Goal: Task Accomplishment & Management: Complete application form

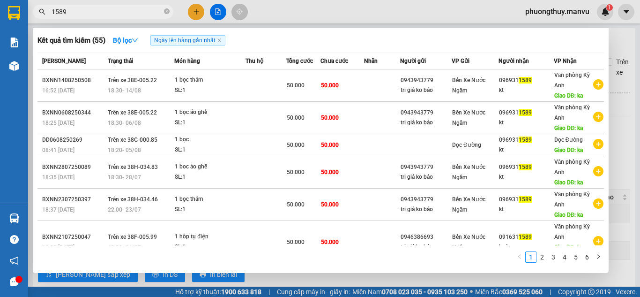
type input "1589"
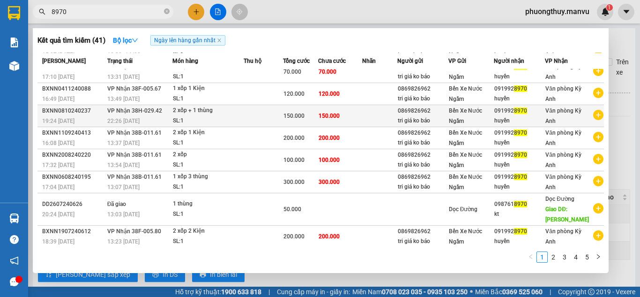
scroll to position [55, 0]
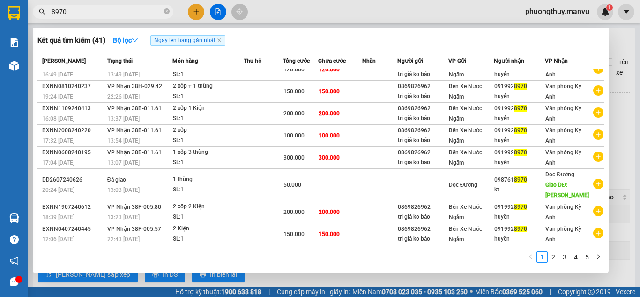
type input "8970"
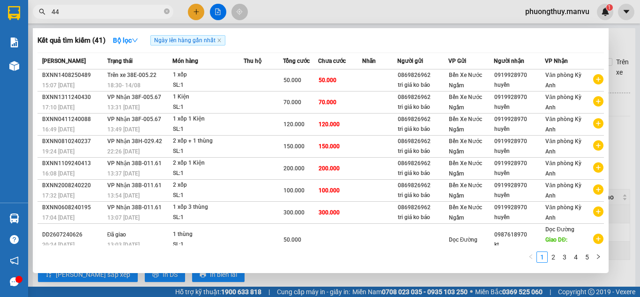
type input "444"
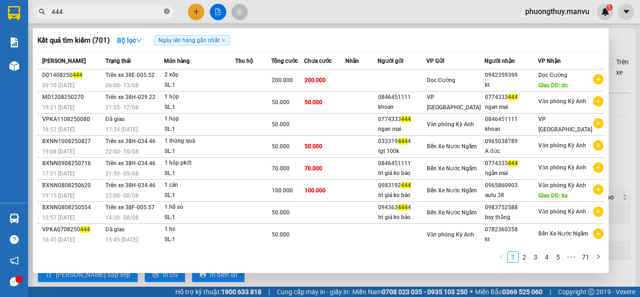
click at [168, 13] on icon "close-circle" at bounding box center [167, 11] width 6 height 6
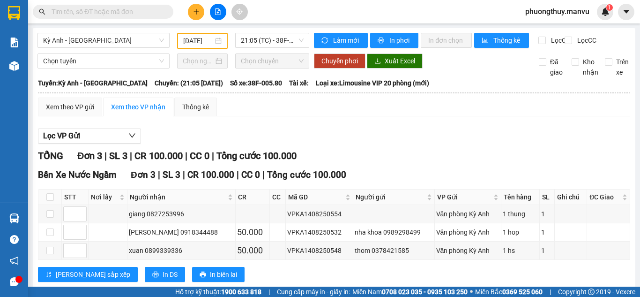
click at [129, 11] on input "text" at bounding box center [107, 12] width 111 height 10
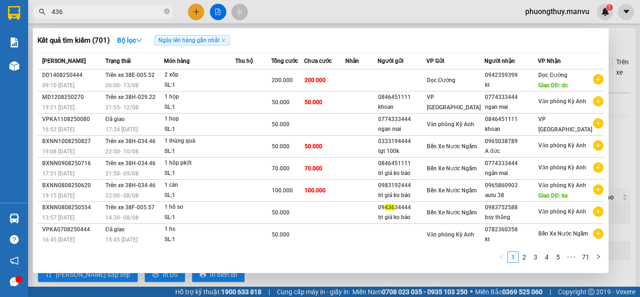
type input "4363"
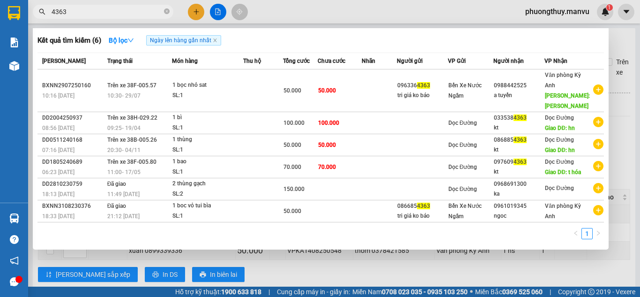
click at [129, 11] on input "4363" at bounding box center [107, 12] width 111 height 10
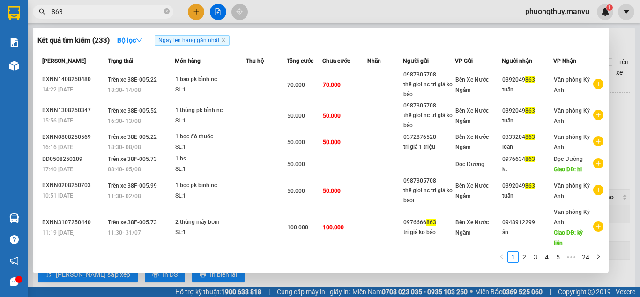
type input "863"
click at [122, 11] on input "863" at bounding box center [107, 12] width 111 height 10
type input "486"
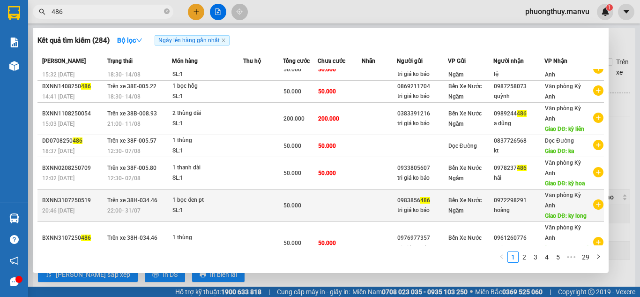
scroll to position [0, 0]
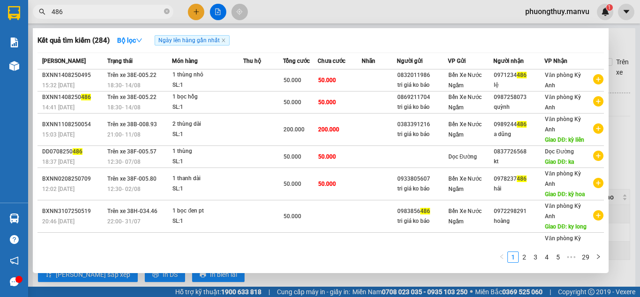
click at [143, 15] on input "486" at bounding box center [107, 12] width 111 height 10
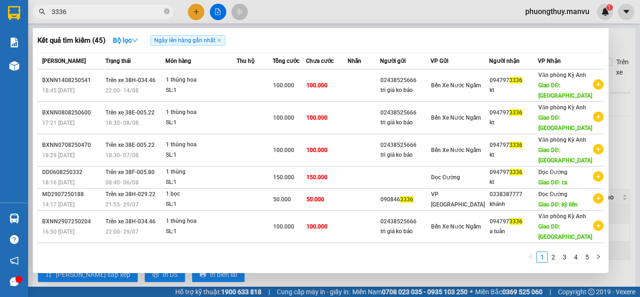
type input "3336"
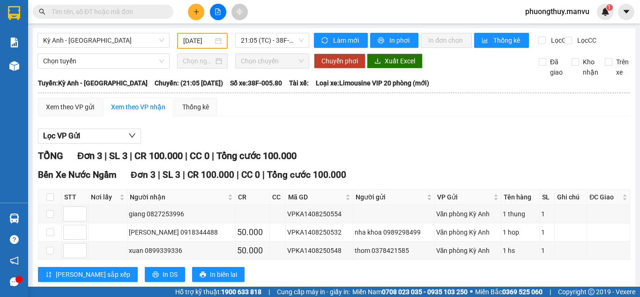
click at [103, 10] on input "text" at bounding box center [107, 12] width 111 height 10
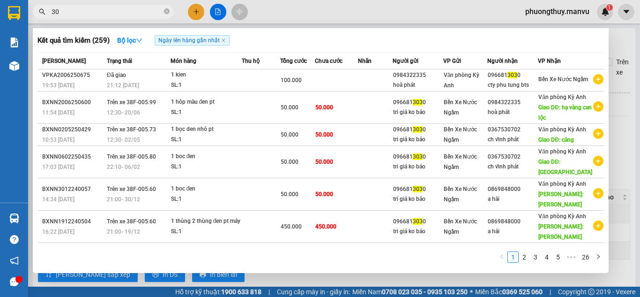
type input "3"
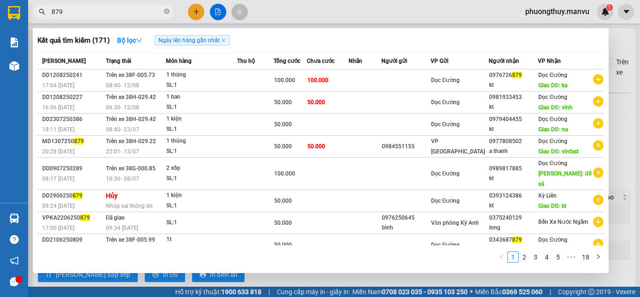
type input "0879"
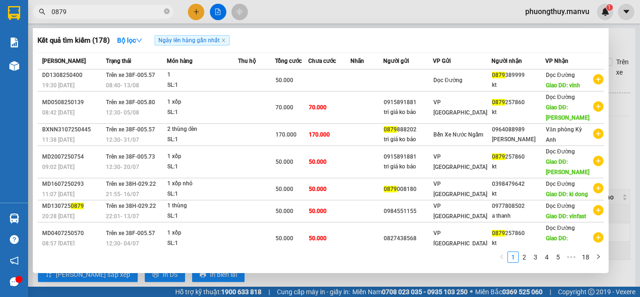
click at [102, 10] on input "0879" at bounding box center [107, 12] width 111 height 10
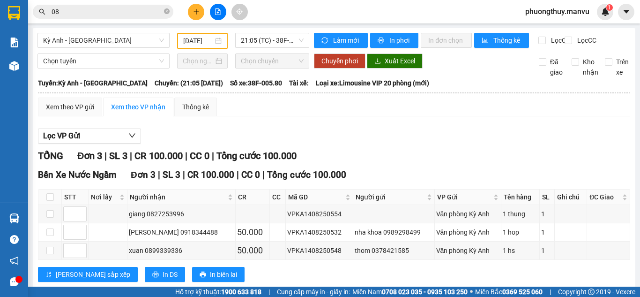
type input "086"
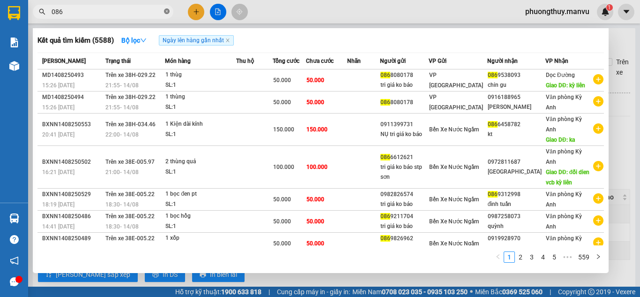
click at [164, 11] on icon "close-circle" at bounding box center [167, 11] width 6 height 6
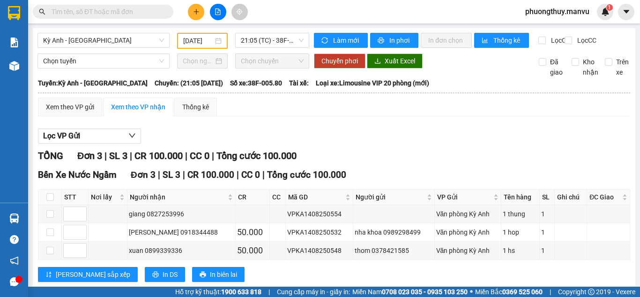
click at [164, 11] on span at bounding box center [167, 12] width 6 height 10
click at [144, 16] on input "text" at bounding box center [107, 12] width 111 height 10
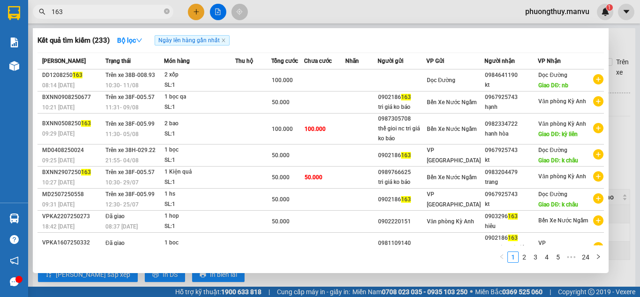
type input "163"
click at [315, 15] on div at bounding box center [320, 148] width 640 height 297
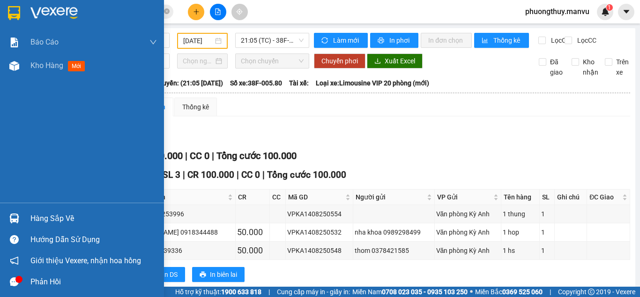
click at [37, 16] on img at bounding box center [53, 13] width 47 height 14
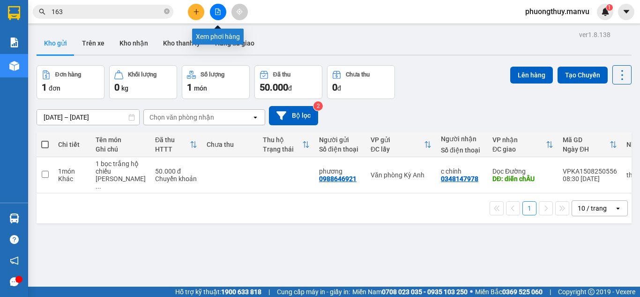
click at [220, 14] on icon "file-add" at bounding box center [218, 11] width 7 height 7
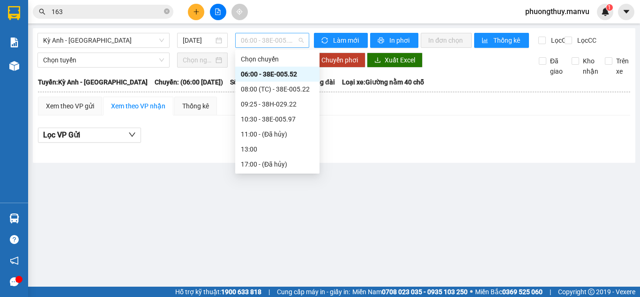
click at [265, 44] on span "06:00 - 38E-005.52" at bounding box center [272, 40] width 63 height 14
click at [205, 48] on div "Kỳ Anh - [GEOGRAPHIC_DATA] [DATE] 06:00 - 38E-005.52" at bounding box center [173, 40] width 272 height 15
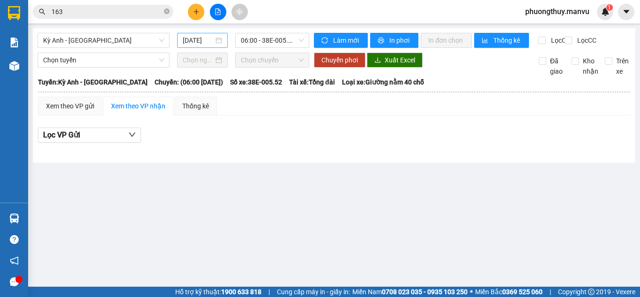
click at [217, 38] on div "[DATE]" at bounding box center [202, 40] width 39 height 10
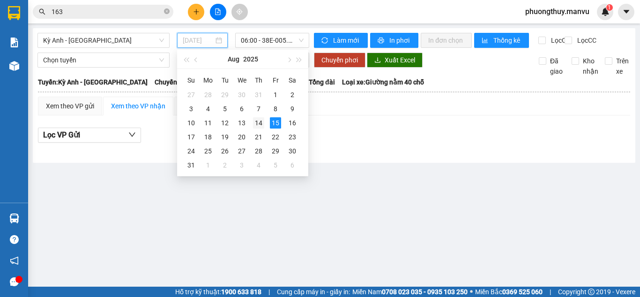
click at [263, 124] on div "14" at bounding box center [258, 122] width 11 height 11
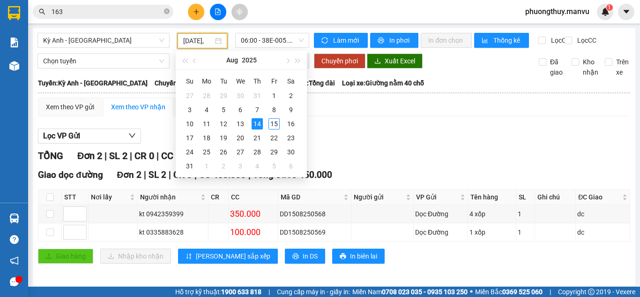
type input "[DATE]"
click at [322, 153] on div "Lọc VP Gửi TỔNG Đơn 2 | SL 2 | CR 0 | CC 450.000 | Tổng cước 450.000 Giao dọc …" at bounding box center [334, 199] width 592 height 151
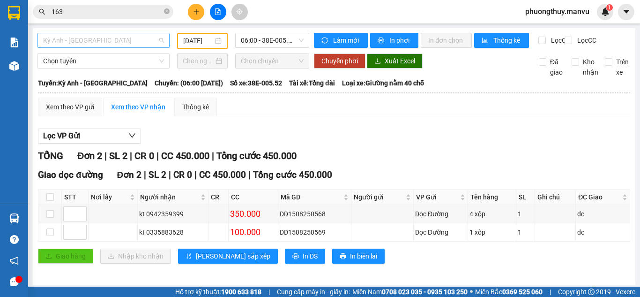
click at [127, 39] on span "Kỳ Anh - [GEOGRAPHIC_DATA]" at bounding box center [103, 40] width 121 height 14
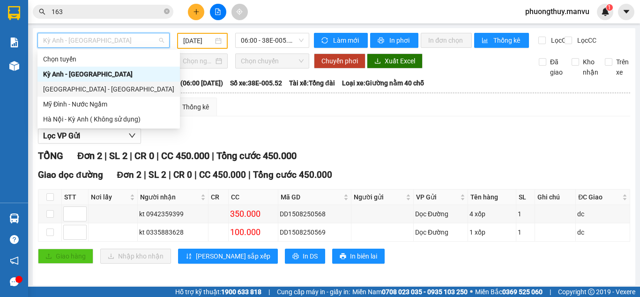
click at [94, 85] on div "[GEOGRAPHIC_DATA] - [GEOGRAPHIC_DATA]" at bounding box center [108, 89] width 131 height 10
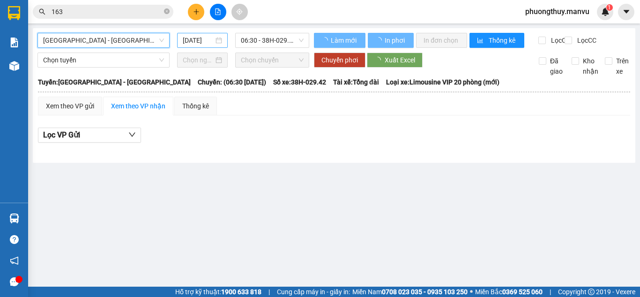
click at [206, 41] on input "[DATE]" at bounding box center [198, 40] width 31 height 10
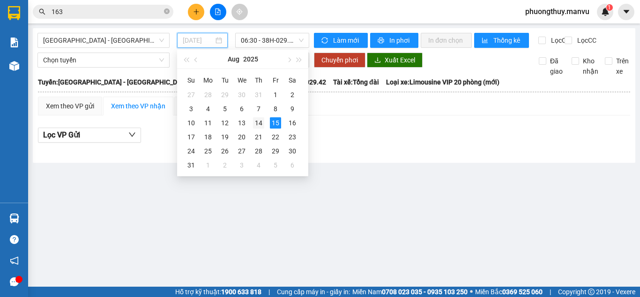
click at [254, 123] on div "14" at bounding box center [258, 122] width 11 height 11
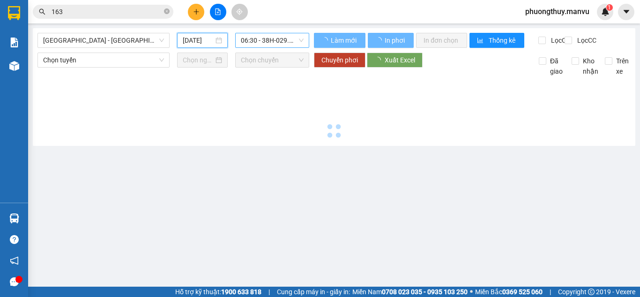
click at [269, 46] on span "06:30 - 38H-029.42" at bounding box center [272, 40] width 63 height 14
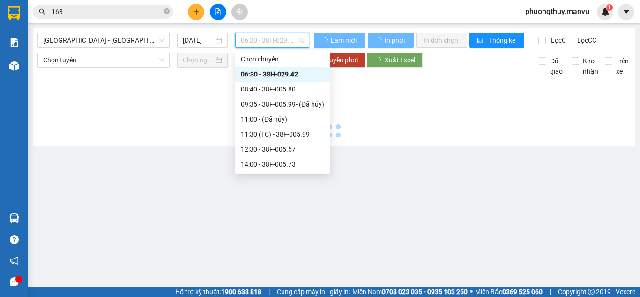
type input "[DATE]"
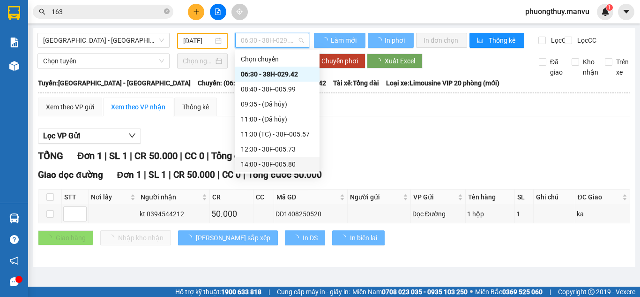
scroll to position [94, 0]
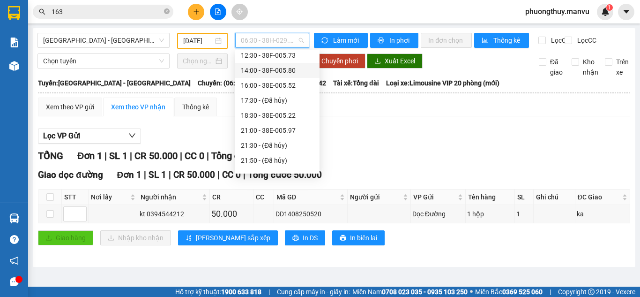
click at [134, 14] on input "163" at bounding box center [107, 12] width 111 height 10
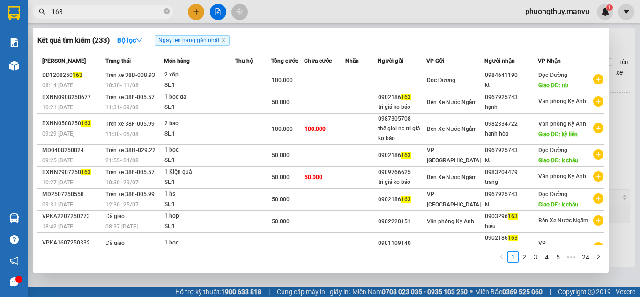
click at [134, 14] on input "163" at bounding box center [107, 12] width 111 height 10
click at [257, 36] on div "Kết quả tìm kiếm ( 233 ) Bộ lọc Ngày lên hàng gần nhất" at bounding box center [320, 40] width 567 height 15
click at [275, 23] on div at bounding box center [320, 148] width 640 height 297
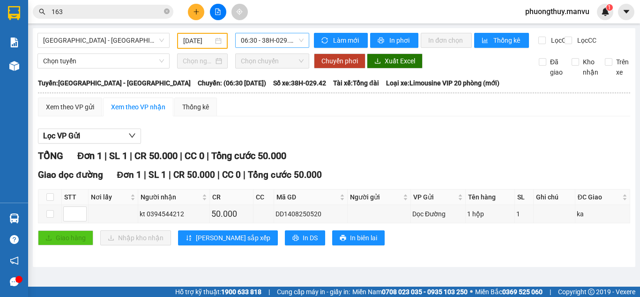
click at [276, 37] on span "06:30 - 38H-029.42" at bounding box center [272, 40] width 63 height 14
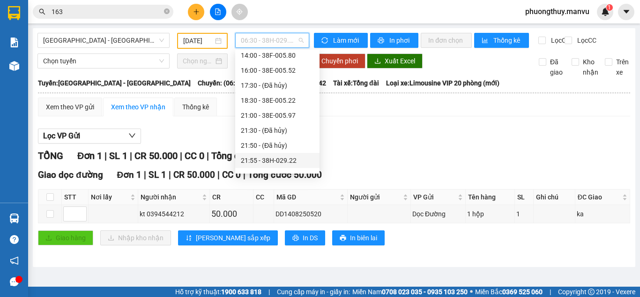
scroll to position [120, 0]
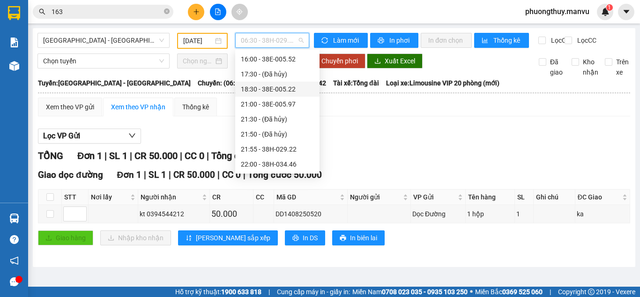
click at [282, 91] on div "18:30 - 38E-005.22" at bounding box center [277, 89] width 73 height 10
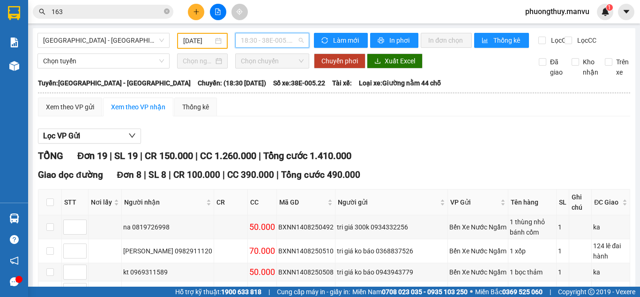
click at [273, 41] on span "18:30 - 38E-005.22" at bounding box center [272, 40] width 63 height 14
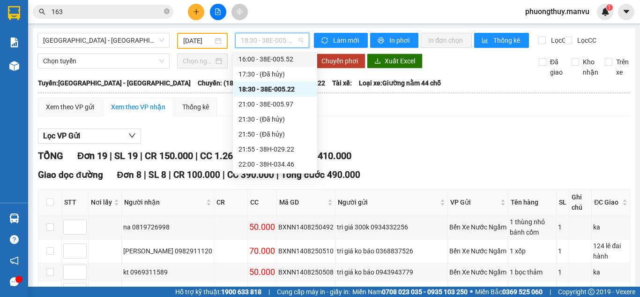
click at [277, 63] on div "16:00 - 38E-005.52" at bounding box center [275, 59] width 73 height 10
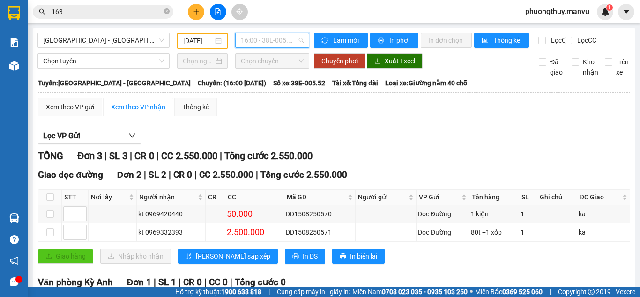
click at [258, 34] on span "16:00 - 38E-005.52" at bounding box center [272, 40] width 63 height 14
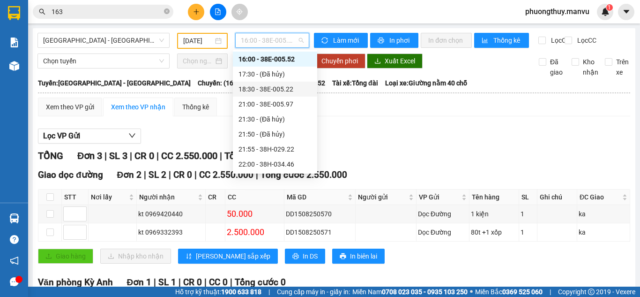
click at [276, 91] on div "18:30 - 38E-005.22" at bounding box center [275, 89] width 73 height 10
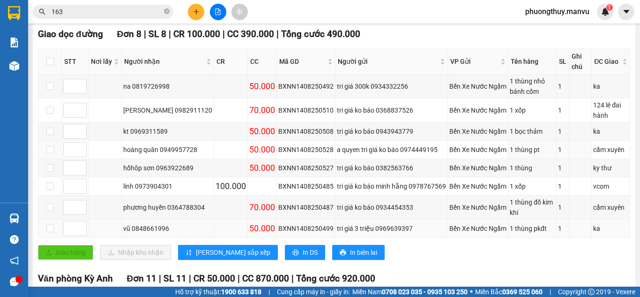
scroll to position [187, 0]
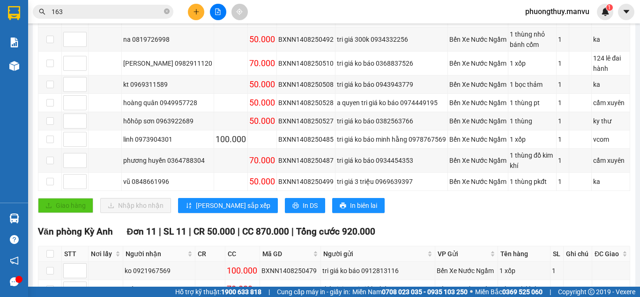
click at [103, 12] on input "163" at bounding box center [107, 12] width 111 height 10
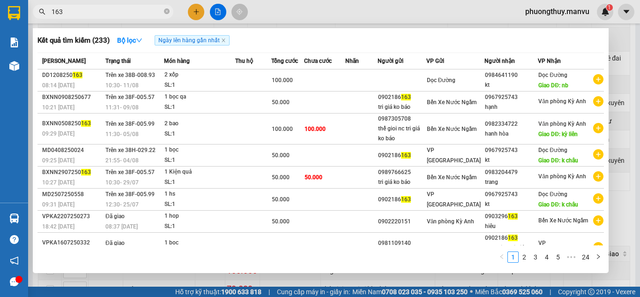
click at [103, 12] on input "163" at bounding box center [107, 12] width 111 height 10
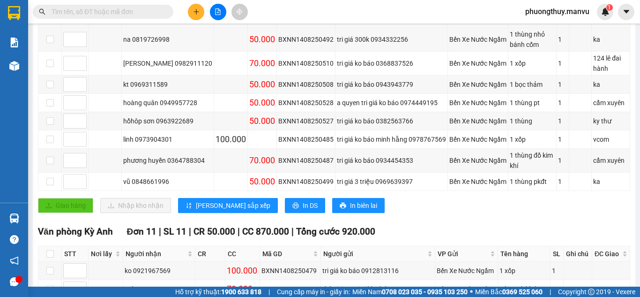
type input "6"
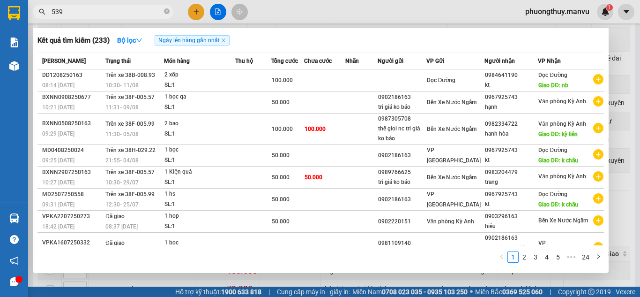
type input "5390"
click at [166, 11] on icon "close-circle" at bounding box center [167, 11] width 6 height 6
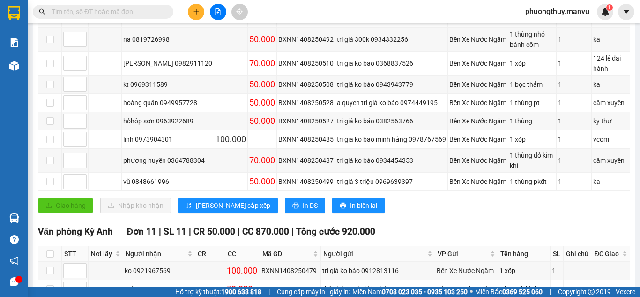
click at [134, 11] on input "text" at bounding box center [107, 12] width 111 height 10
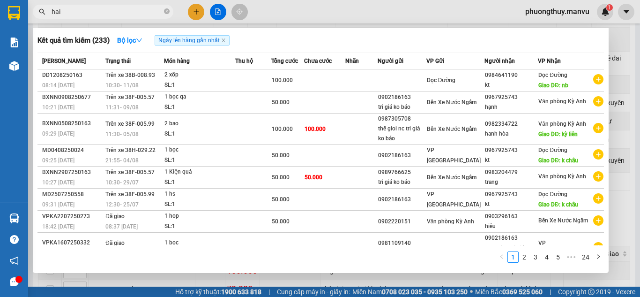
type input "hai"
drag, startPoint x: 280, startPoint y: 11, endPoint x: 246, endPoint y: 12, distance: 34.7
click at [281, 11] on div at bounding box center [320, 148] width 640 height 297
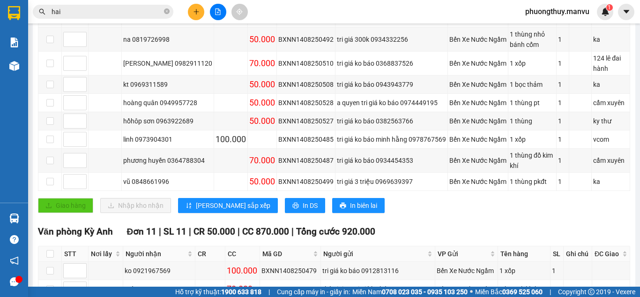
click at [215, 17] on button at bounding box center [218, 12] width 16 height 16
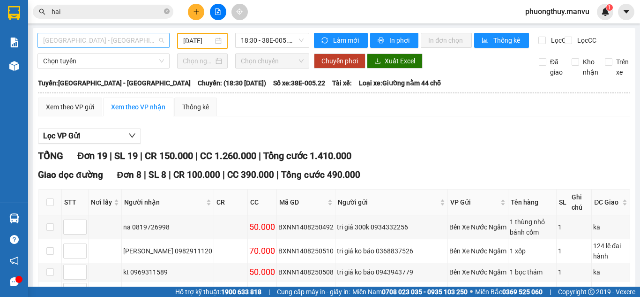
click at [126, 41] on span "[GEOGRAPHIC_DATA] - [GEOGRAPHIC_DATA]" at bounding box center [103, 40] width 121 height 14
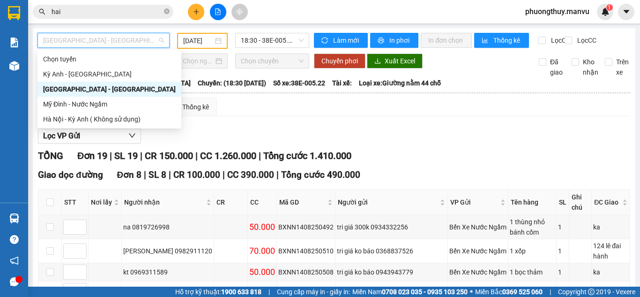
click at [192, 41] on input "[DATE]" at bounding box center [198, 41] width 30 height 10
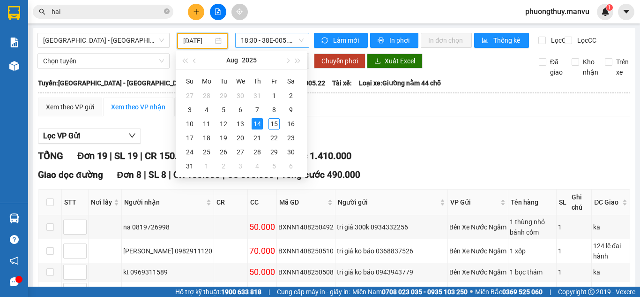
click at [275, 37] on span "18:30 - 38E-005.22" at bounding box center [272, 40] width 63 height 14
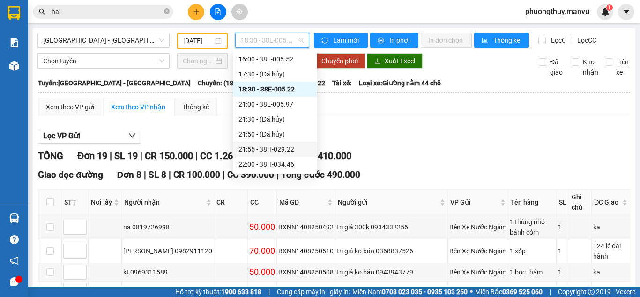
click at [284, 147] on div "21:55 - 38H-029.22" at bounding box center [275, 149] width 73 height 10
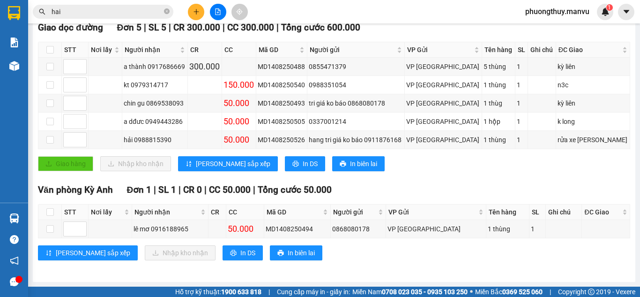
scroll to position [154, 0]
click at [152, 134] on div "hải 0988815390" at bounding box center [155, 139] width 62 height 10
click at [466, 173] on div "Giao dọc đường Đơn 5 | SL 5 | CR 300.000 | CC 300.000 | Tổng cước 600.000 STT N…" at bounding box center [334, 99] width 592 height 157
click at [162, 134] on td "hải 0988815390" at bounding box center [155, 140] width 66 height 18
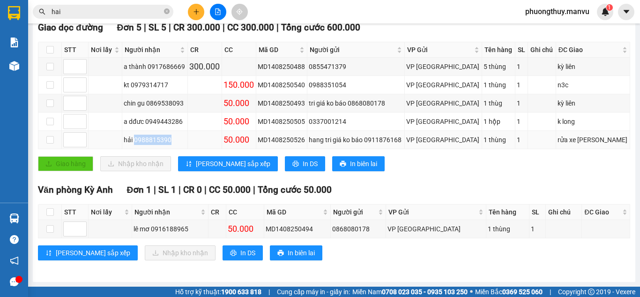
click at [162, 134] on td "hải 0988815390" at bounding box center [155, 140] width 66 height 18
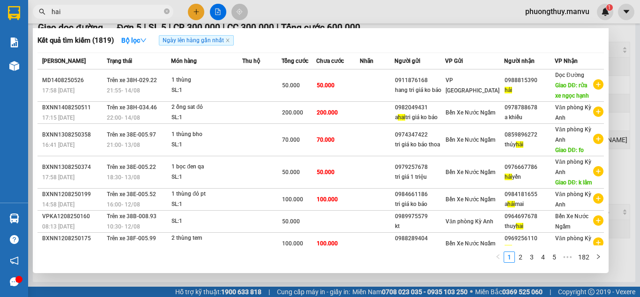
click at [105, 8] on input "hai" at bounding box center [107, 12] width 111 height 10
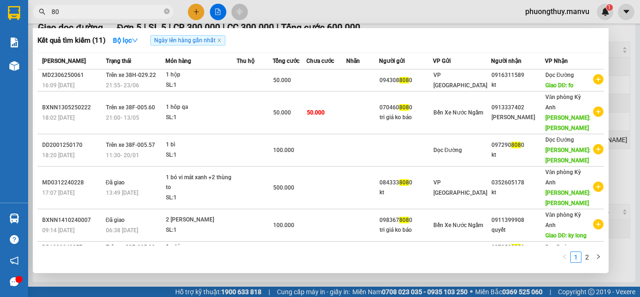
type input "8"
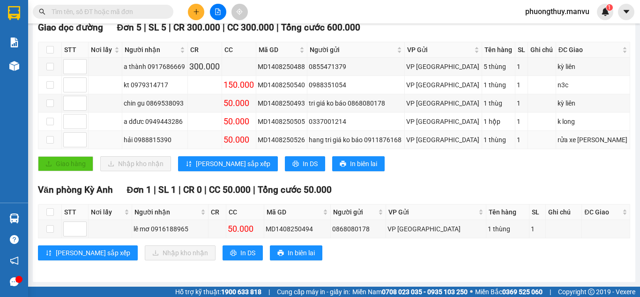
click at [303, 141] on div "MD1408250526" at bounding box center [282, 139] width 48 height 10
click at [299, 120] on div "MD1408250505" at bounding box center [282, 121] width 48 height 10
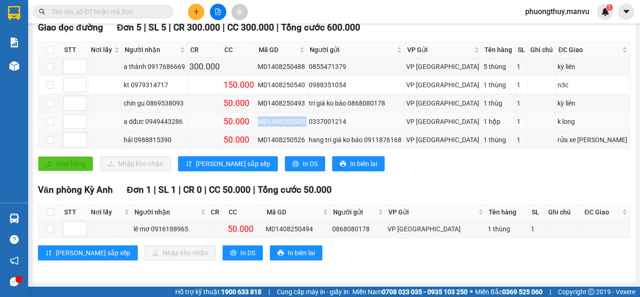
click at [299, 120] on div "MD1408250505" at bounding box center [282, 121] width 48 height 10
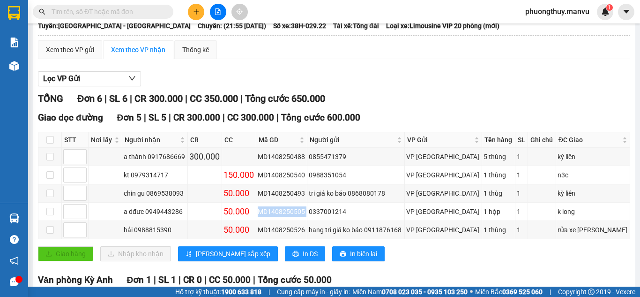
scroll to position [0, 0]
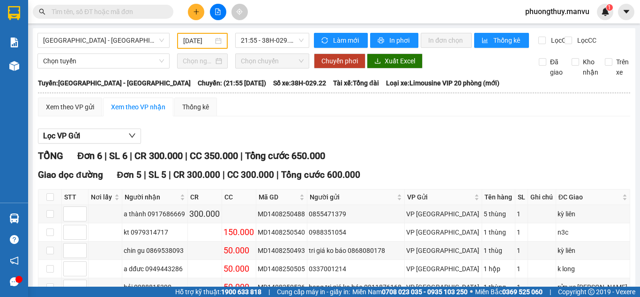
click at [81, 13] on input "text" at bounding box center [107, 12] width 111 height 10
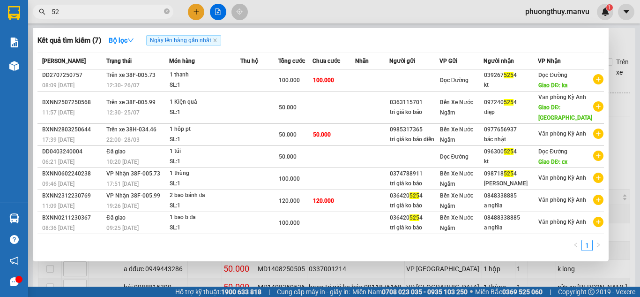
type input "5"
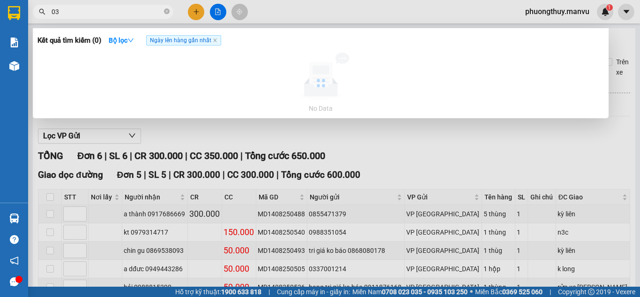
type input "0"
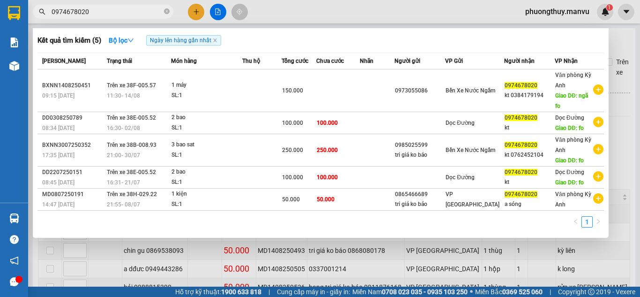
type input "0974678020"
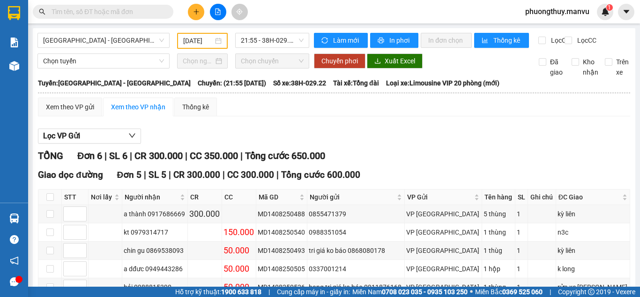
click at [138, 14] on input "text" at bounding box center [107, 12] width 111 height 10
click at [194, 38] on input "[DATE]" at bounding box center [198, 41] width 30 height 10
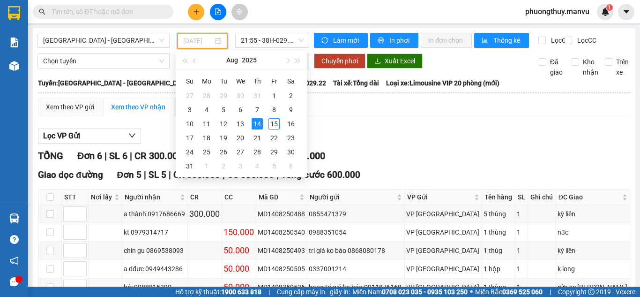
type input "[DATE]"
click at [254, 125] on div "14" at bounding box center [257, 123] width 11 height 11
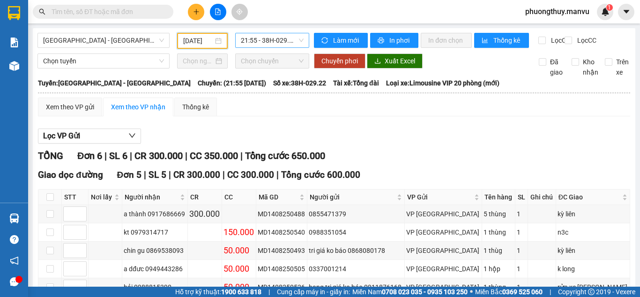
click at [258, 44] on span "21:55 - 38H-029.22" at bounding box center [272, 40] width 63 height 14
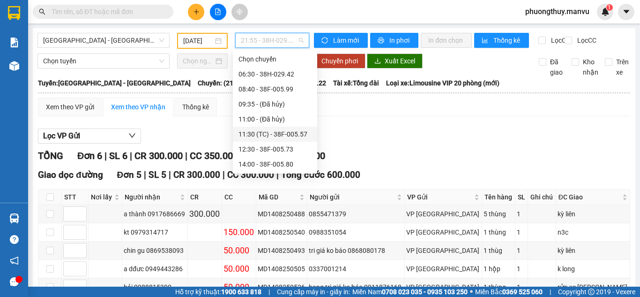
click at [284, 128] on div "11:30 (TC) - 38F-005.57" at bounding box center [275, 134] width 84 height 15
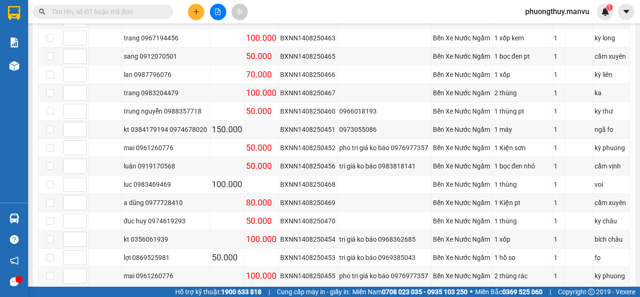
scroll to position [137, 0]
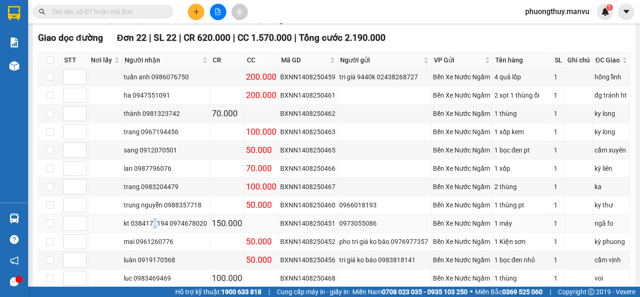
click at [155, 228] on div "kt 0384179194 0974678020" at bounding box center [166, 223] width 85 height 10
click at [154, 228] on div "kt 0384179194 0974678020" at bounding box center [166, 223] width 85 height 10
click at [162, 228] on div "kt 0384179194 0974678020" at bounding box center [166, 223] width 85 height 10
click at [122, 13] on input "text" at bounding box center [107, 12] width 111 height 10
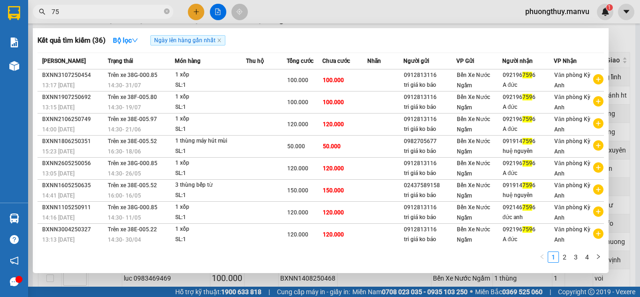
type input "7"
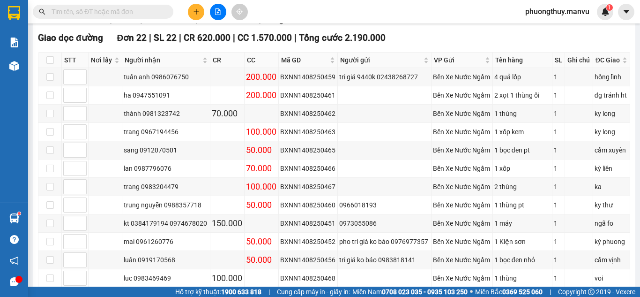
click at [133, 12] on input "text" at bounding box center [107, 12] width 111 height 10
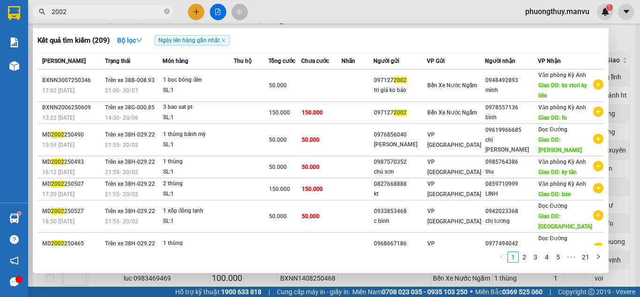
click at [133, 12] on input "2002" at bounding box center [107, 12] width 111 height 10
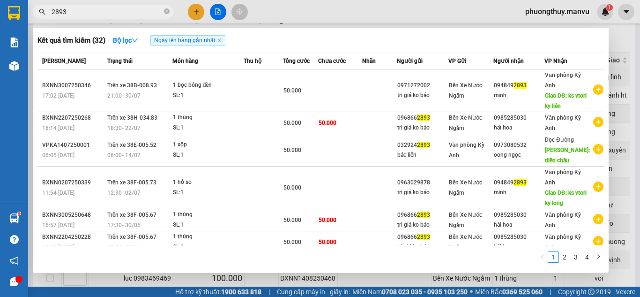
type input "2893"
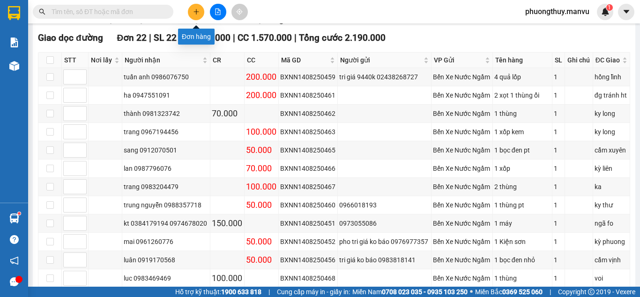
click at [193, 9] on icon "plus" at bounding box center [196, 11] width 7 height 7
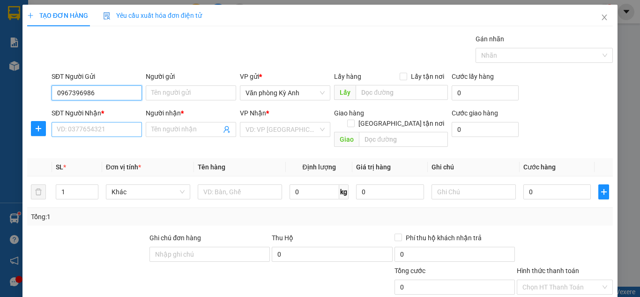
type input "0967396986"
click at [111, 126] on input "SĐT Người Nhận *" at bounding box center [97, 129] width 90 height 15
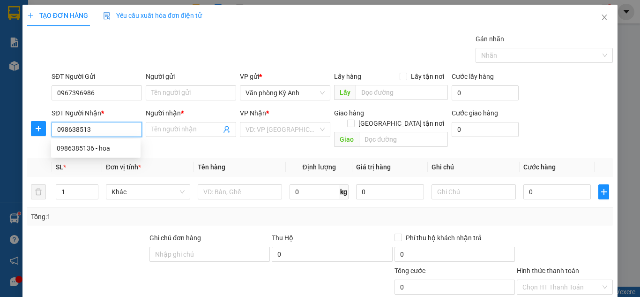
type input "0986385136"
click at [126, 149] on div "0986385136 - hoa" at bounding box center [96, 148] width 78 height 10
type input "hoa"
type input "ka"
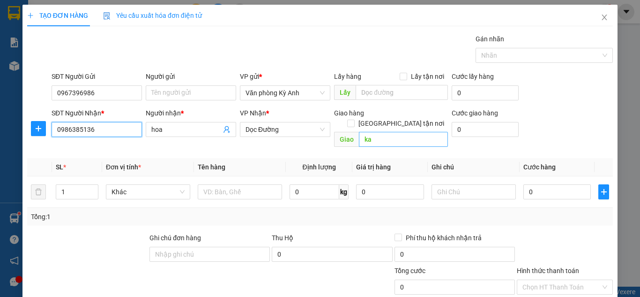
type input "0986385136"
click at [369, 132] on input "ka" at bounding box center [403, 139] width 89 height 15
type input "th"
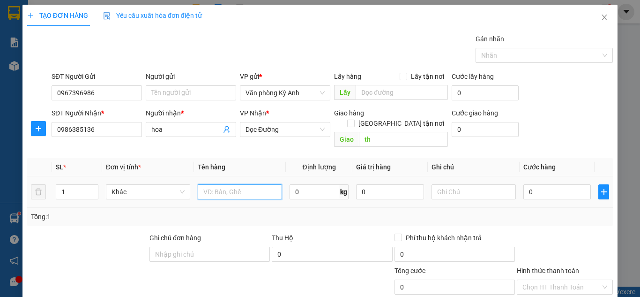
click at [264, 184] on input "text" at bounding box center [240, 191] width 84 height 15
type input "1 cuon"
click at [551, 184] on input "0" at bounding box center [556, 191] width 67 height 15
type input "005"
type input "5"
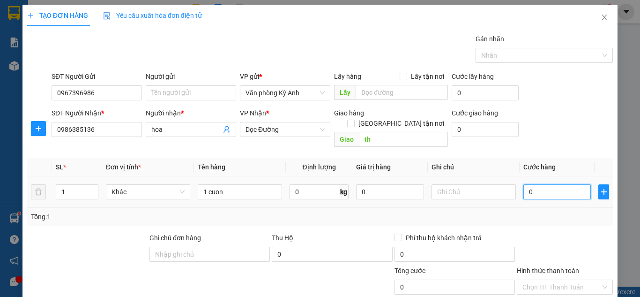
type input "5"
type input "0.050"
type input "50"
type input "00.500"
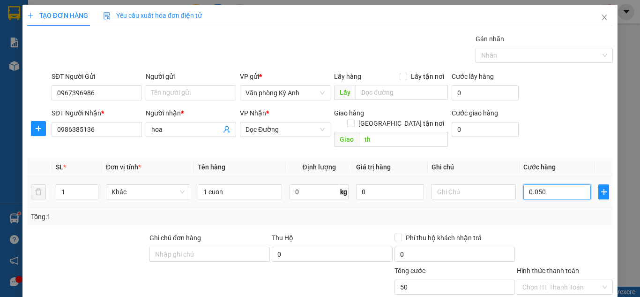
type input "500"
type input "0.005.000"
type input "5.000"
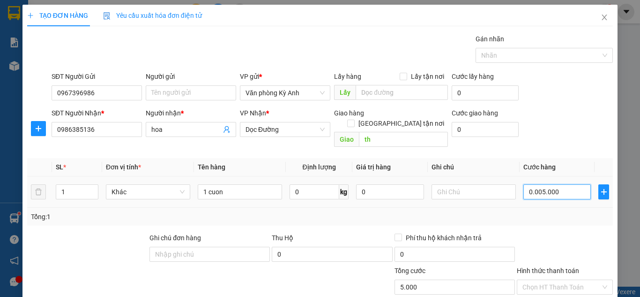
type input "000.050.000"
type input "50.000"
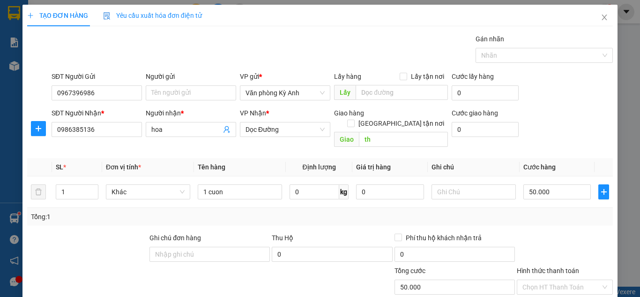
click at [544, 211] on div "Tổng: 1" at bounding box center [320, 216] width 578 height 10
click at [555, 280] on input "Hình thức thanh toán" at bounding box center [562, 287] width 78 height 14
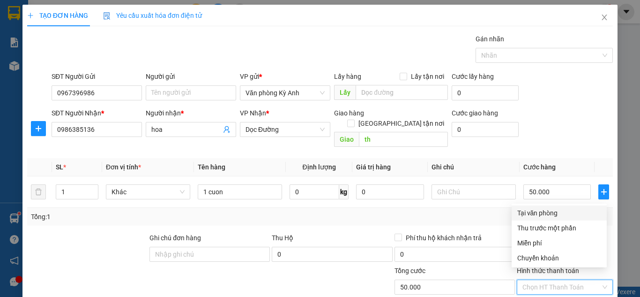
click at [533, 210] on div "Tại văn phòng" at bounding box center [559, 213] width 84 height 10
type input "0"
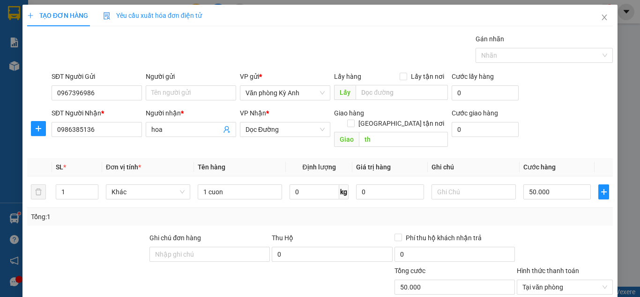
click at [516, 232] on div at bounding box center [565, 248] width 98 height 33
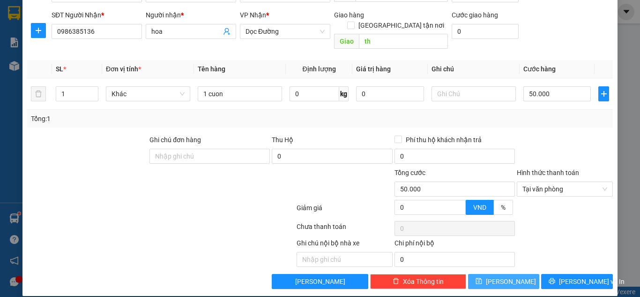
click at [502, 276] on span "[PERSON_NAME]" at bounding box center [511, 281] width 50 height 10
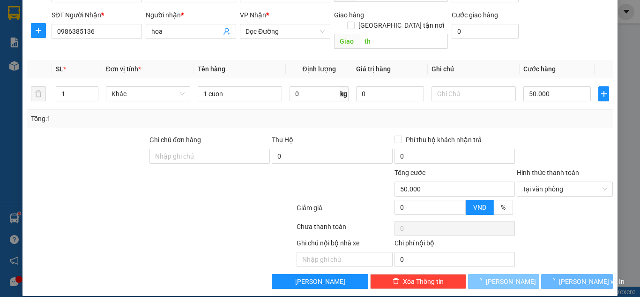
type input "0"
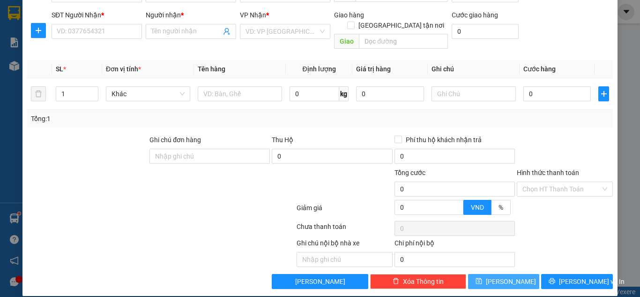
scroll to position [0, 0]
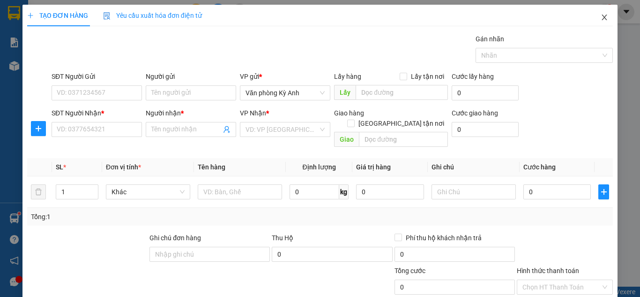
click at [601, 17] on icon "close" at bounding box center [604, 17] width 7 height 7
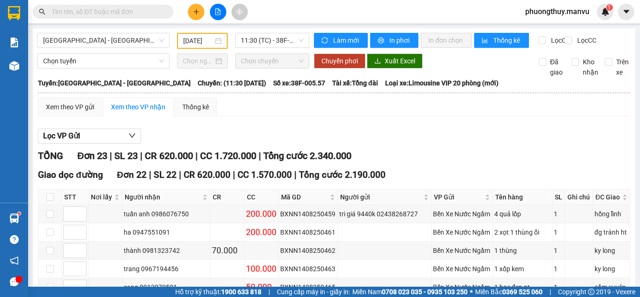
click at [92, 9] on input "text" at bounding box center [107, 12] width 111 height 10
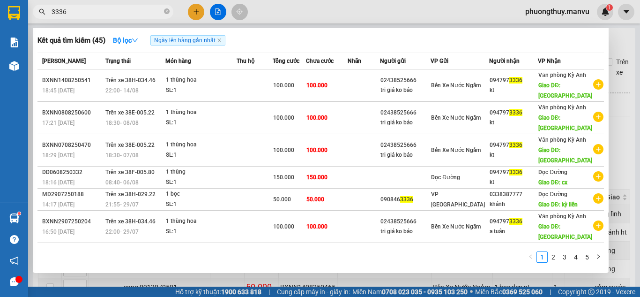
type input "3336"
